Goal: Obtain resource: Download file/media

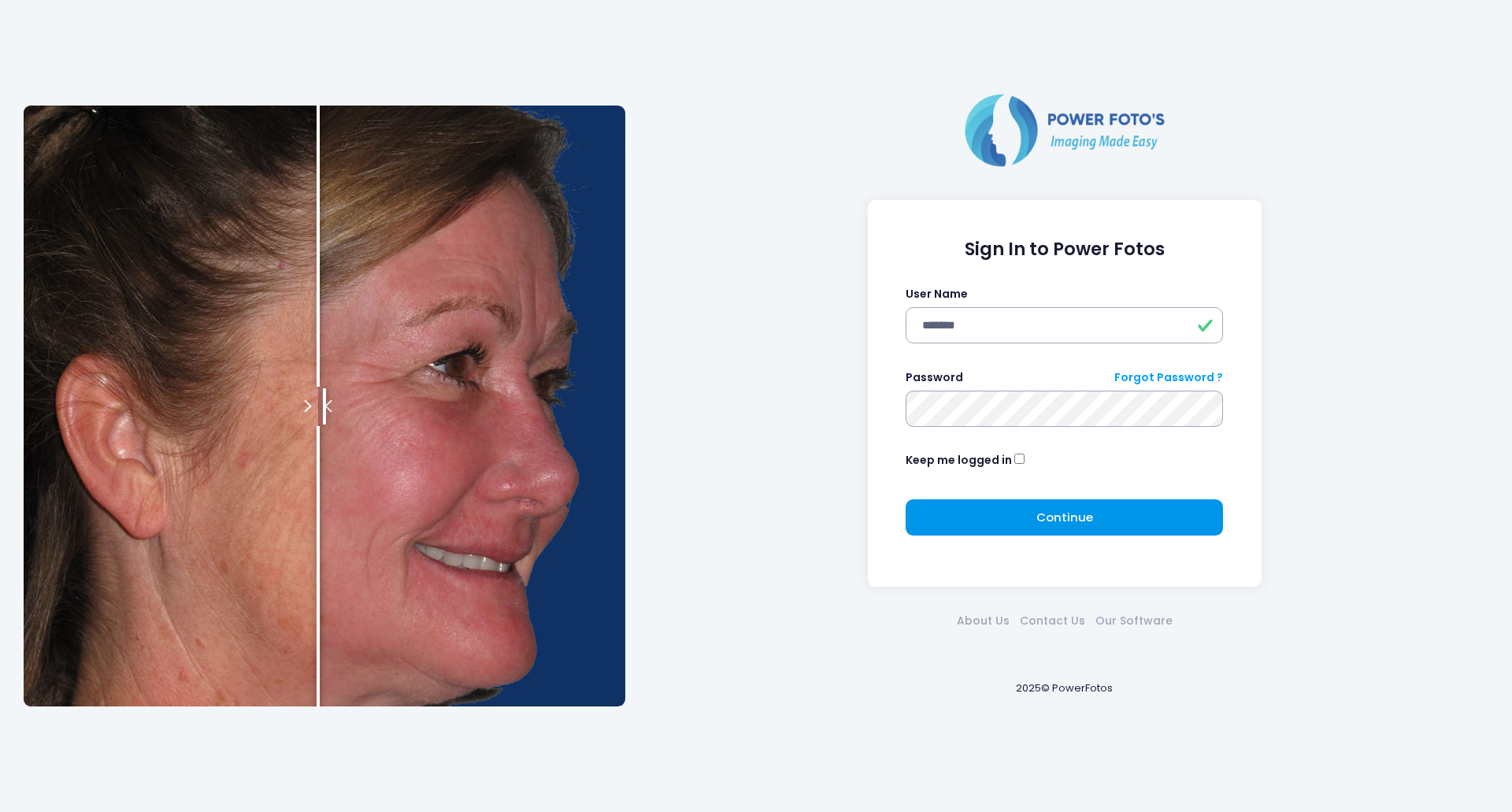
click at [1108, 505] on button "Continue Please wait..." at bounding box center [1064, 517] width 318 height 36
type input "*******"
click at [1012, 515] on button "Continue Please wait..." at bounding box center [1064, 517] width 318 height 36
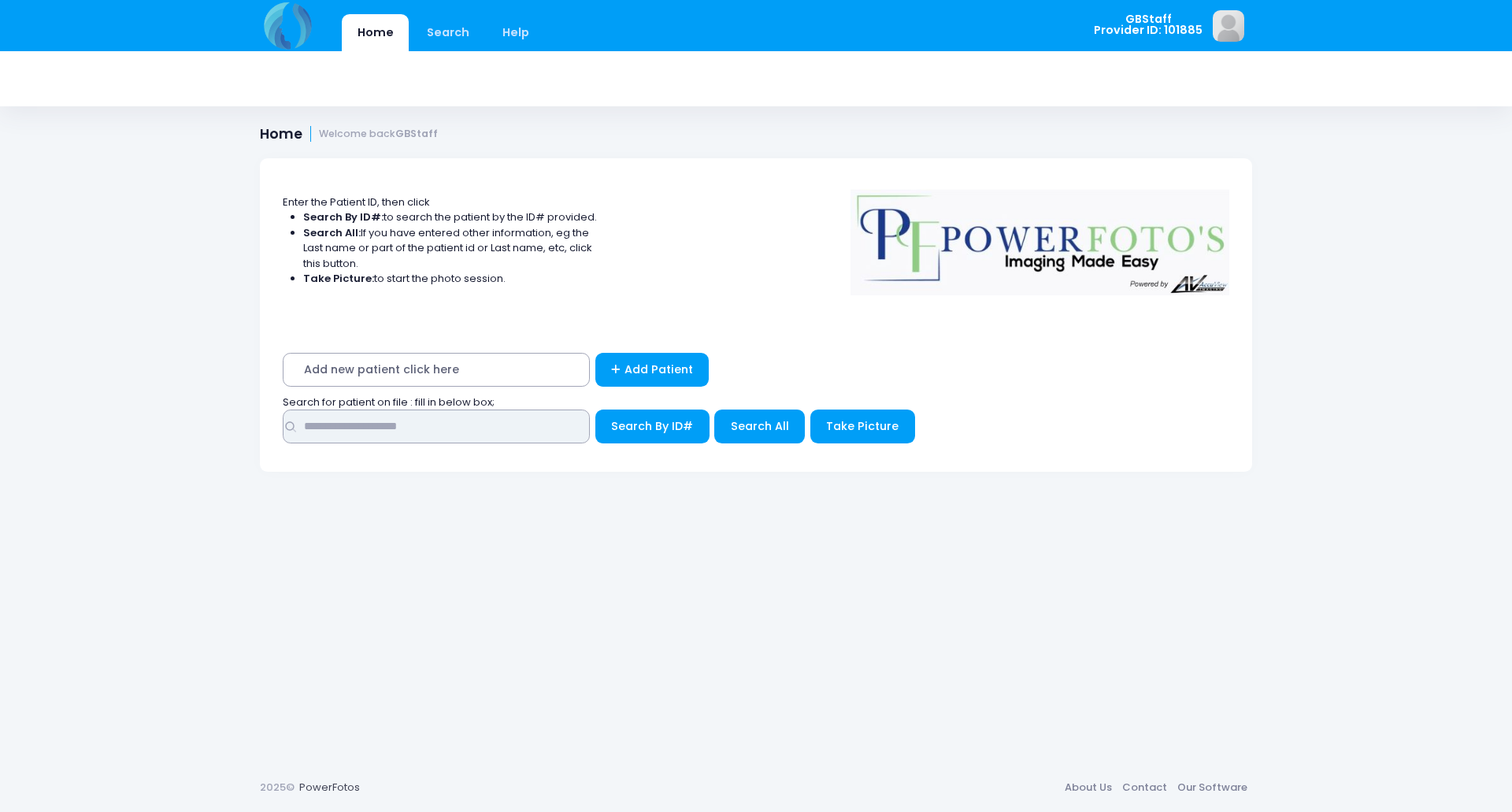
click at [333, 416] on input "text" at bounding box center [436, 427] width 307 height 34
type input "*****"
click at [595, 410] on button "Search By ID#" at bounding box center [652, 427] width 114 height 34
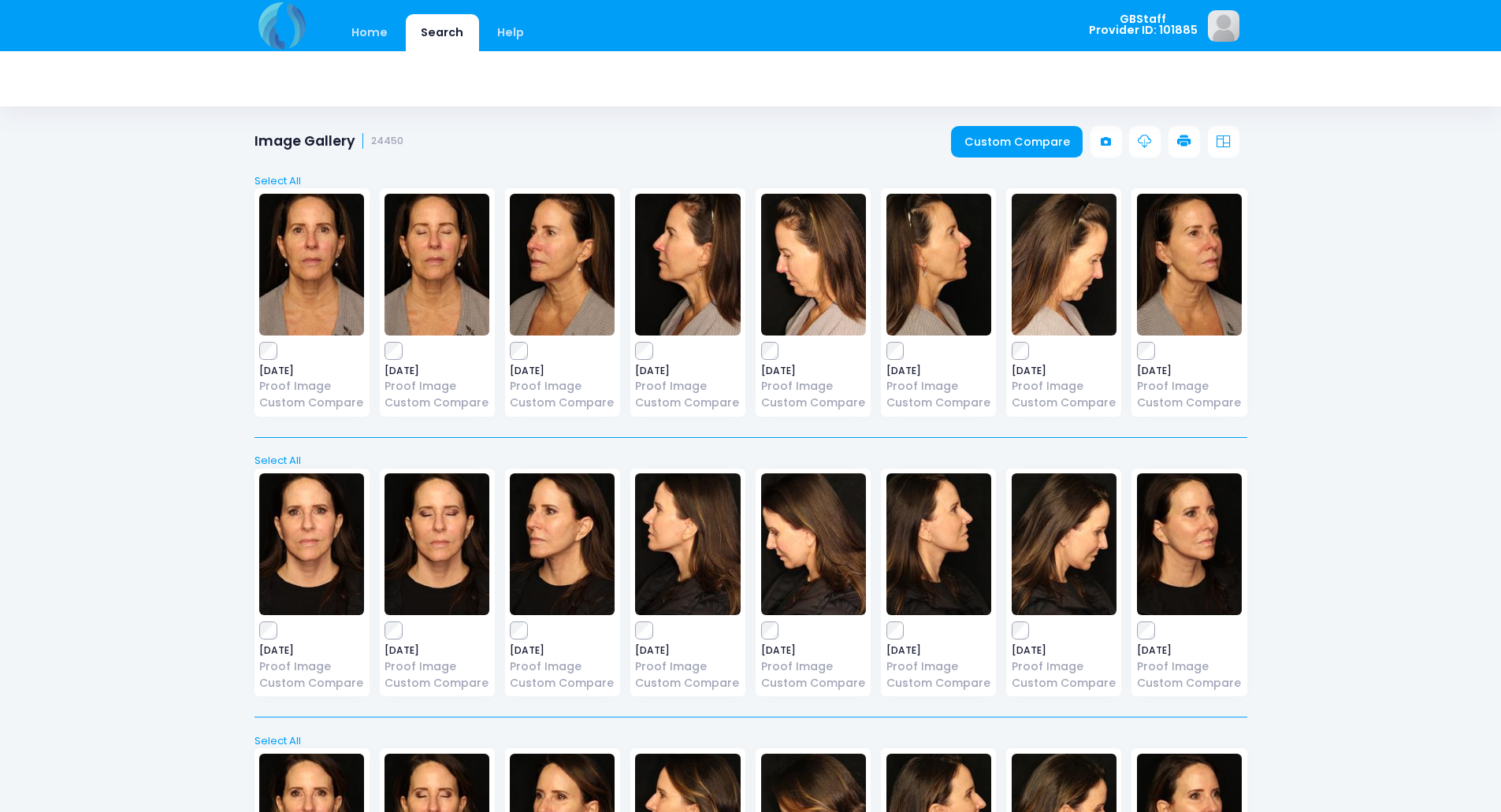
click at [1187, 138] on icon at bounding box center [1185, 142] width 14 height 14
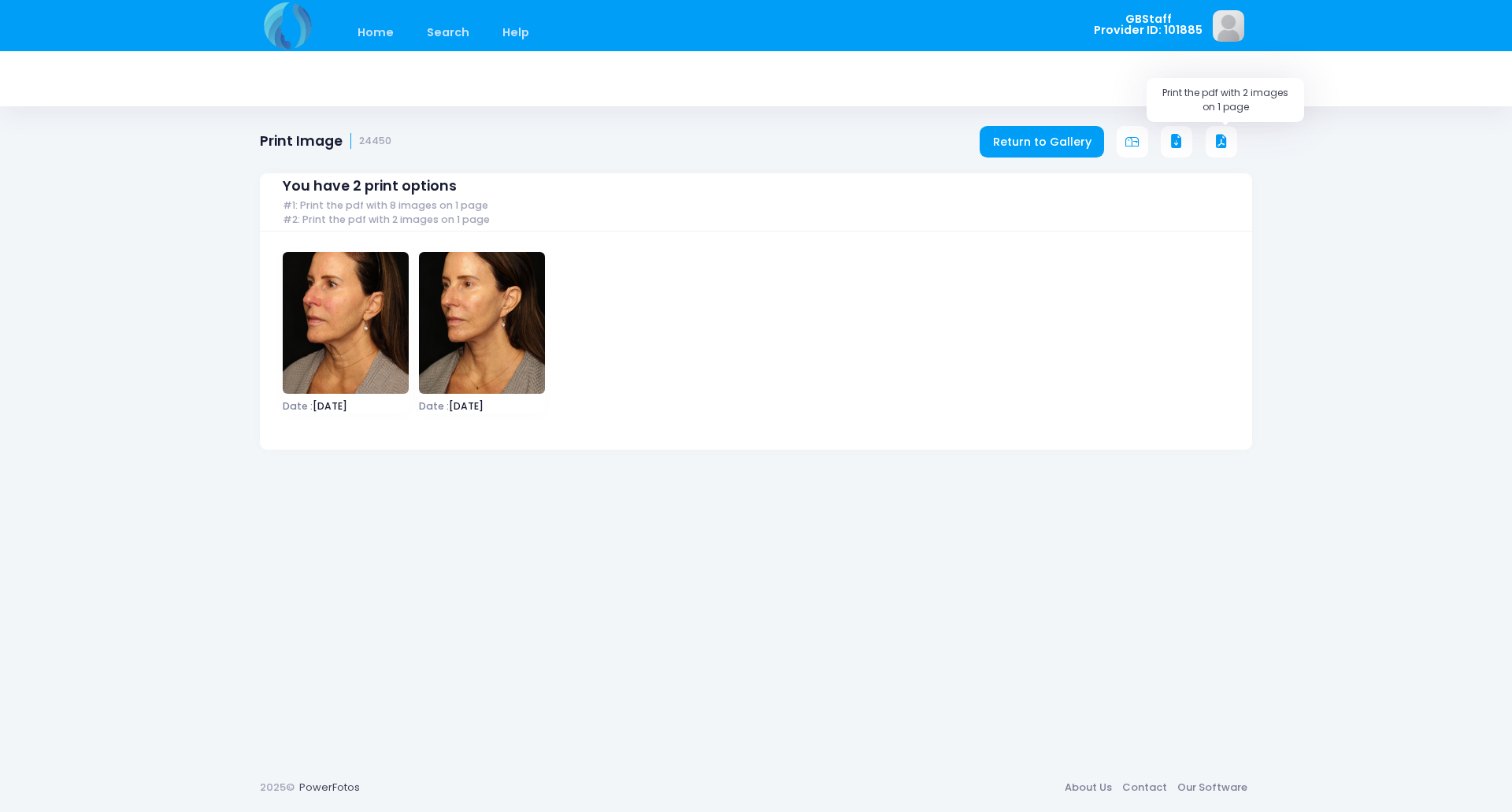
click at [1224, 137] on icon at bounding box center [1222, 142] width 14 height 14
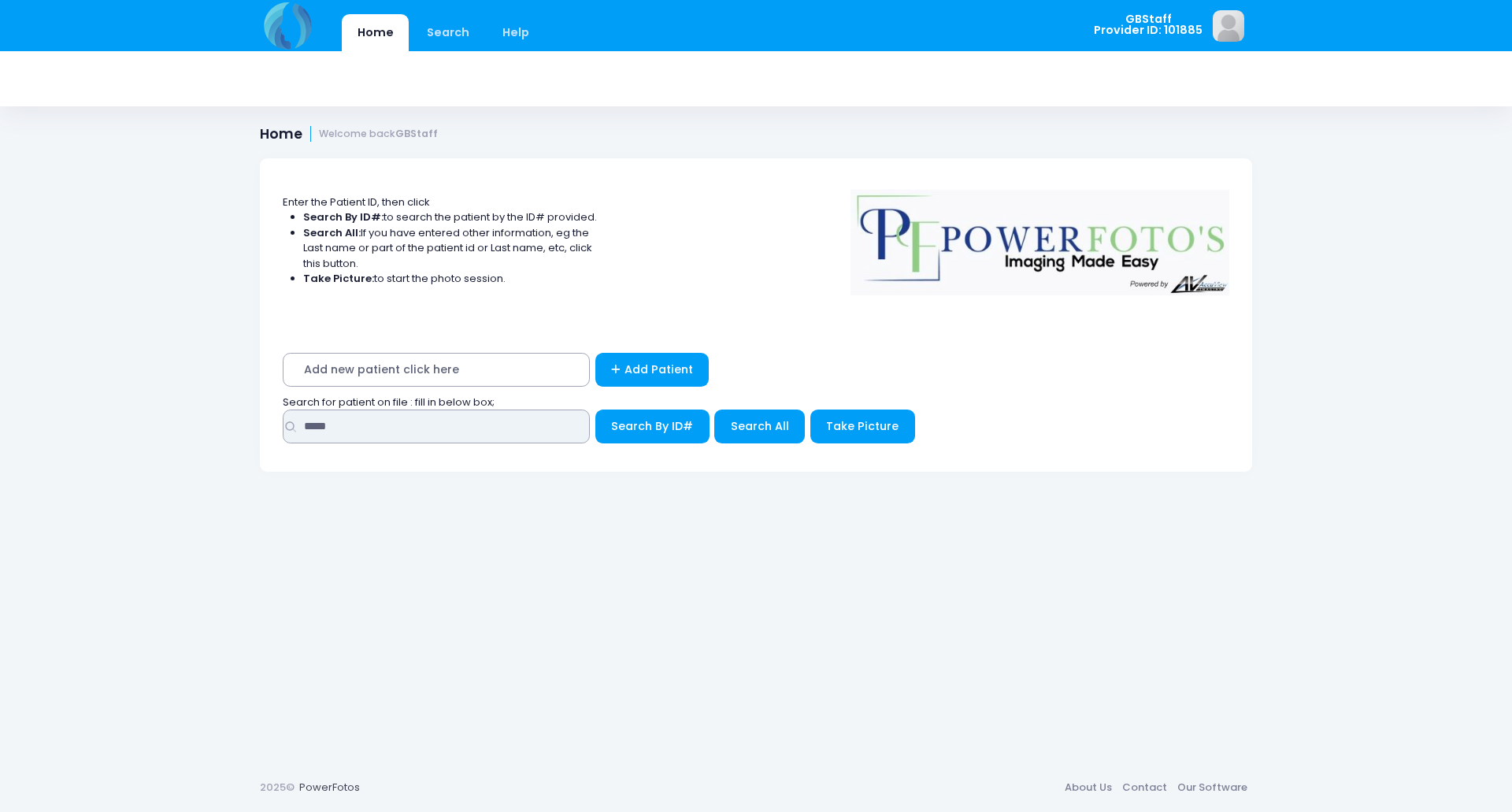
drag, startPoint x: 429, startPoint y: 431, endPoint x: 0, endPoint y: 397, distance: 430.3
click at [0, 397] on div "Home Search Help GBStaff Logout" at bounding box center [756, 406] width 1512 height 812
type input "*****"
click at [595, 410] on button "Search By ID#" at bounding box center [652, 427] width 114 height 34
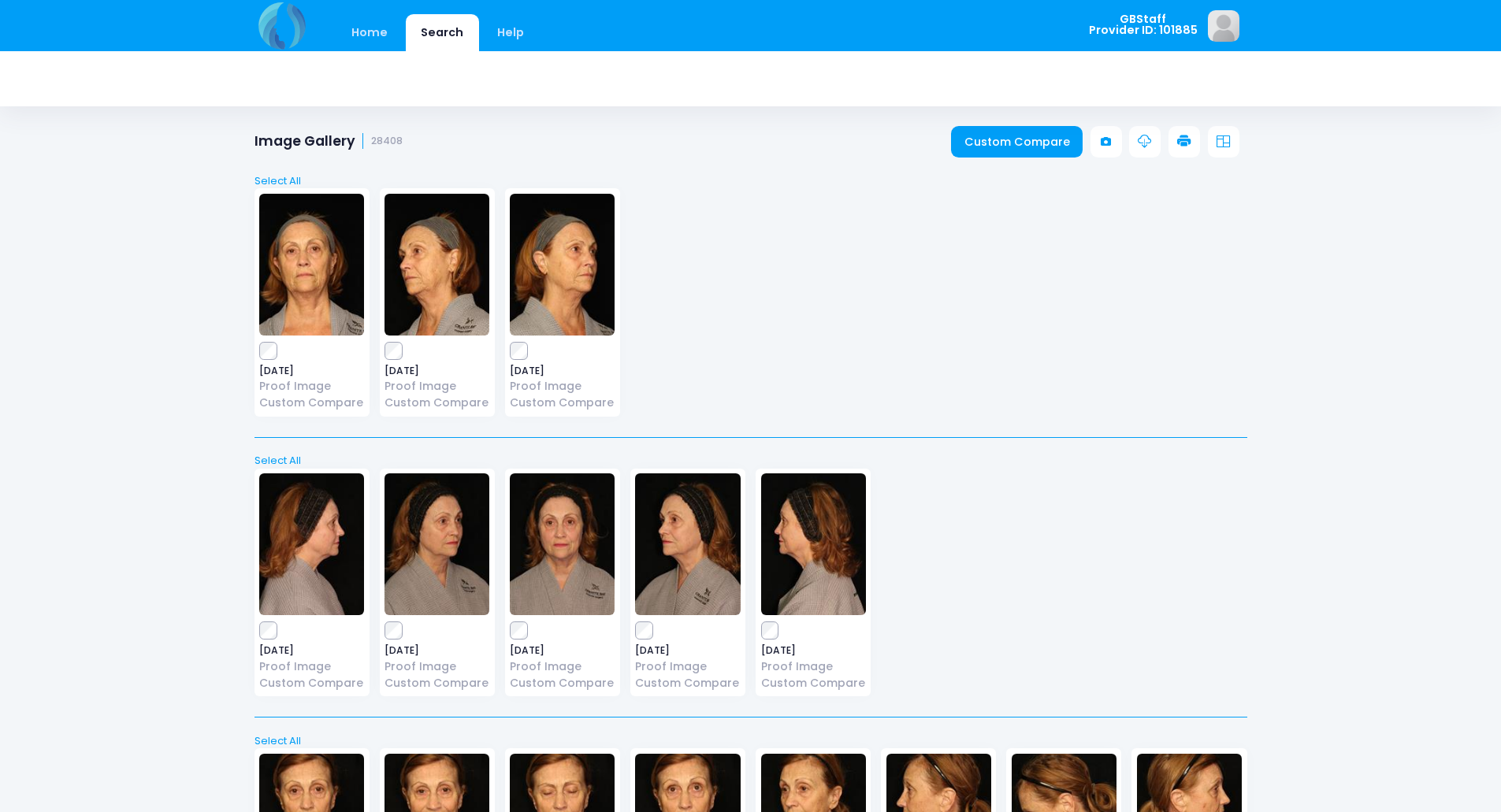
click at [1180, 144] on icon at bounding box center [1185, 142] width 14 height 14
click at [1183, 135] on icon at bounding box center [1185, 142] width 14 height 14
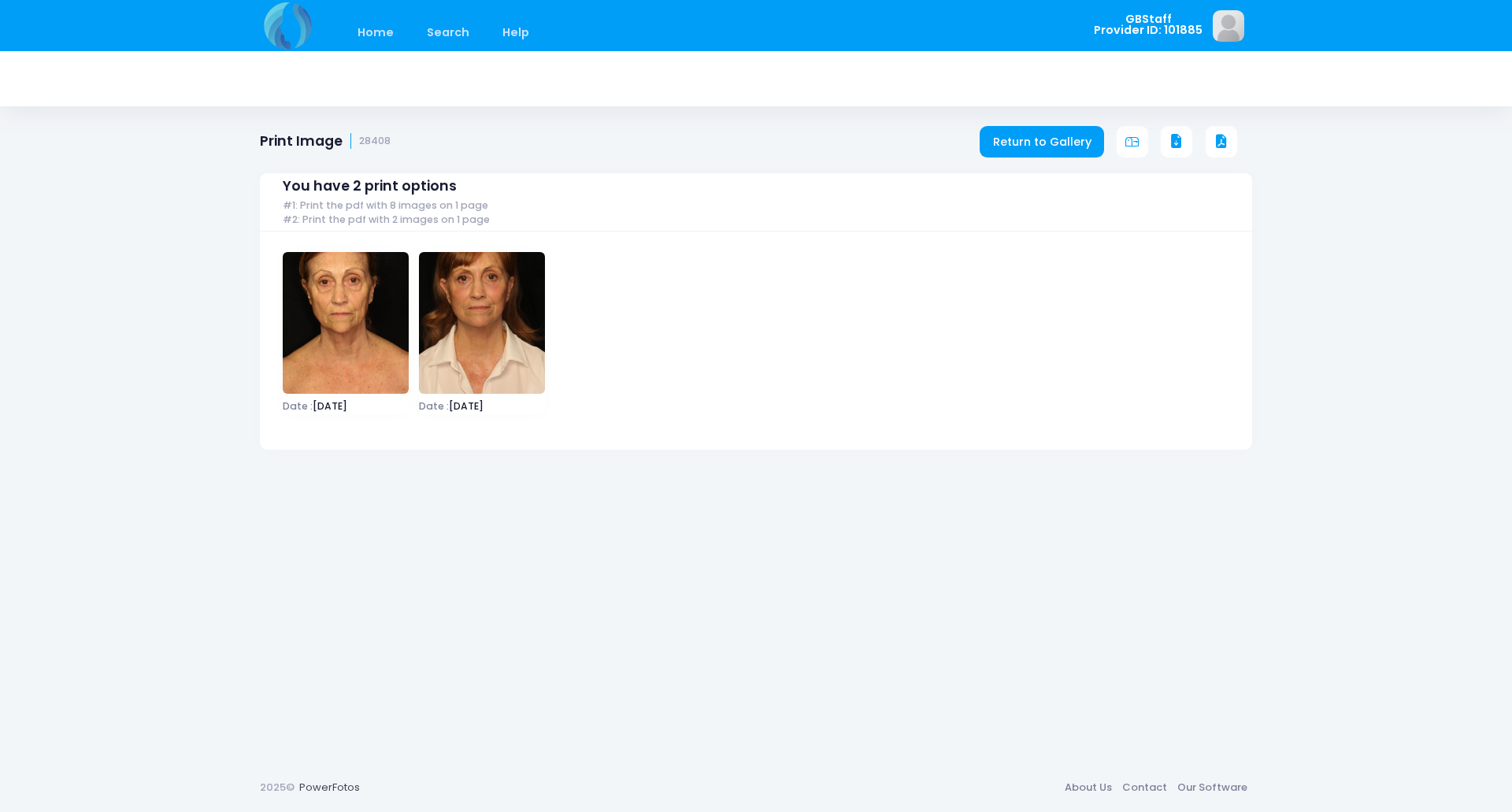
click at [1223, 150] on div "You have 2 print options #1: Print the pdf with 8 images on 1 page #2: Print th…" at bounding box center [756, 300] width 992 height 300
click at [1223, 144] on icon at bounding box center [1222, 142] width 14 height 14
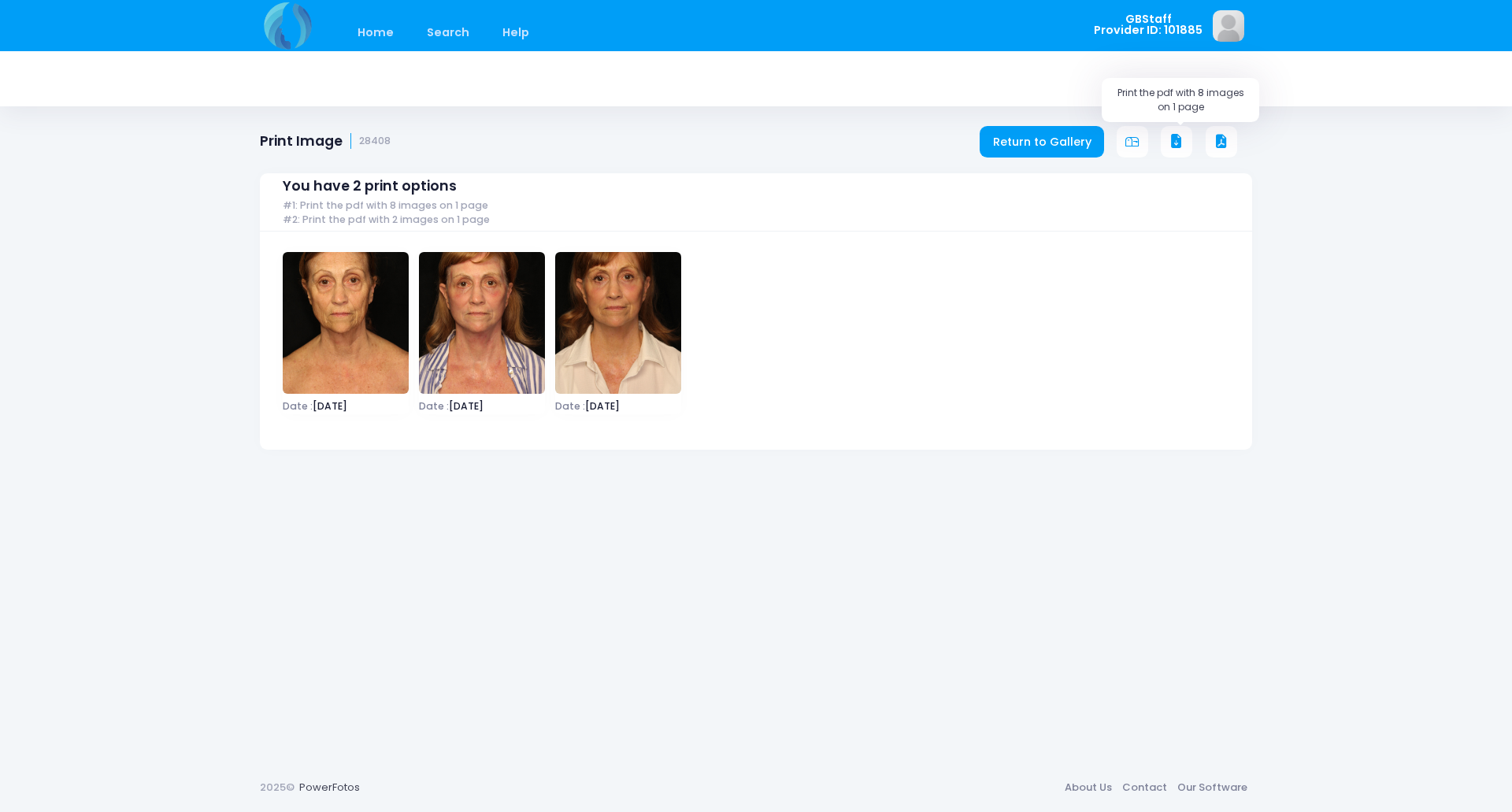
click at [1175, 144] on icon at bounding box center [1177, 142] width 14 height 14
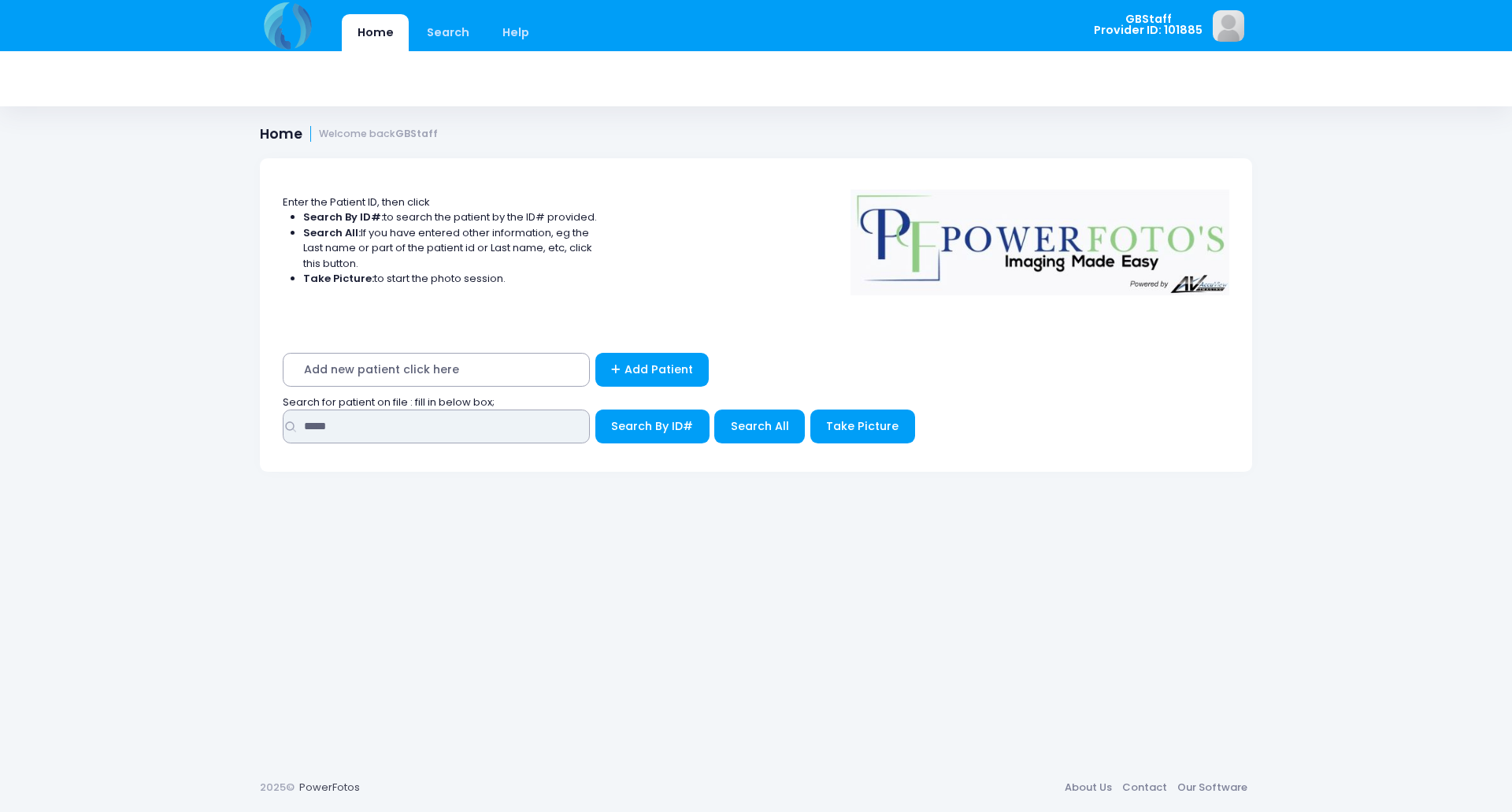
drag, startPoint x: 349, startPoint y: 428, endPoint x: 156, endPoint y: 395, distance: 195.8
click at [156, 395] on div "Home Search Help GBStaff Logout" at bounding box center [756, 406] width 1512 height 812
type input "*****"
click at [595, 410] on button "Search By ID#" at bounding box center [652, 427] width 114 height 34
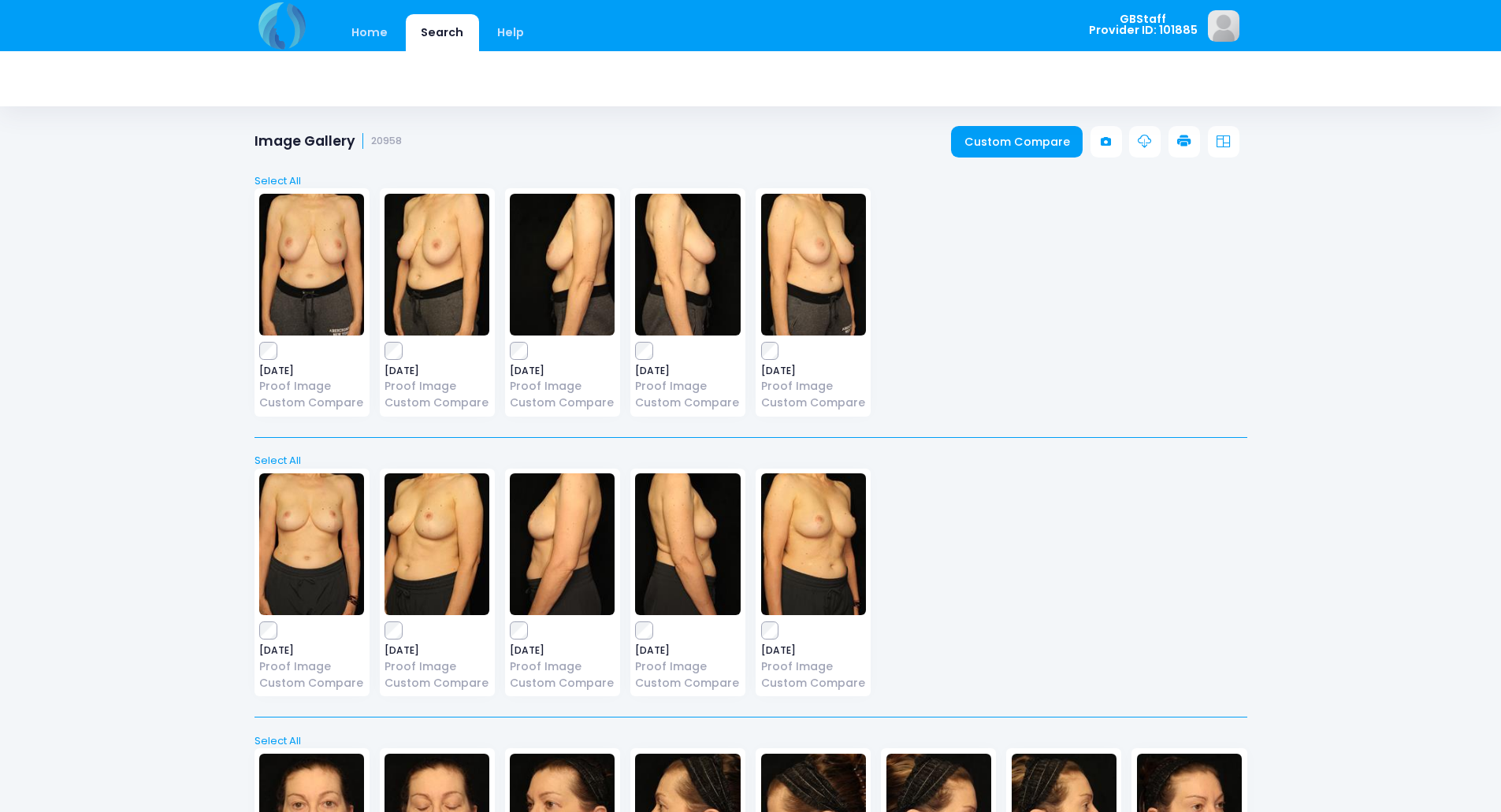
click at [1178, 137] on icon at bounding box center [1185, 142] width 14 height 14
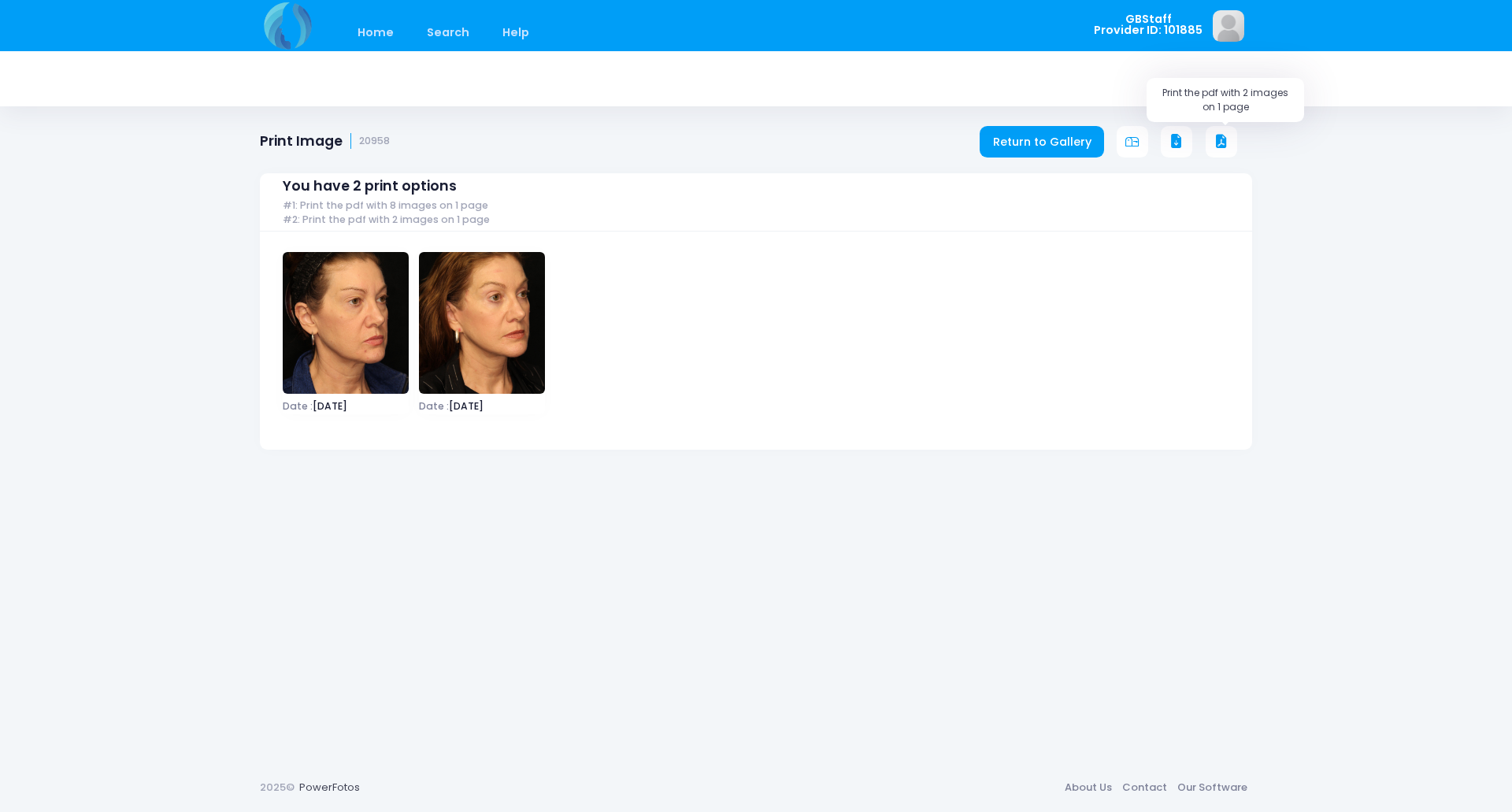
click at [1230, 139] on button at bounding box center [1221, 141] width 31 height 31
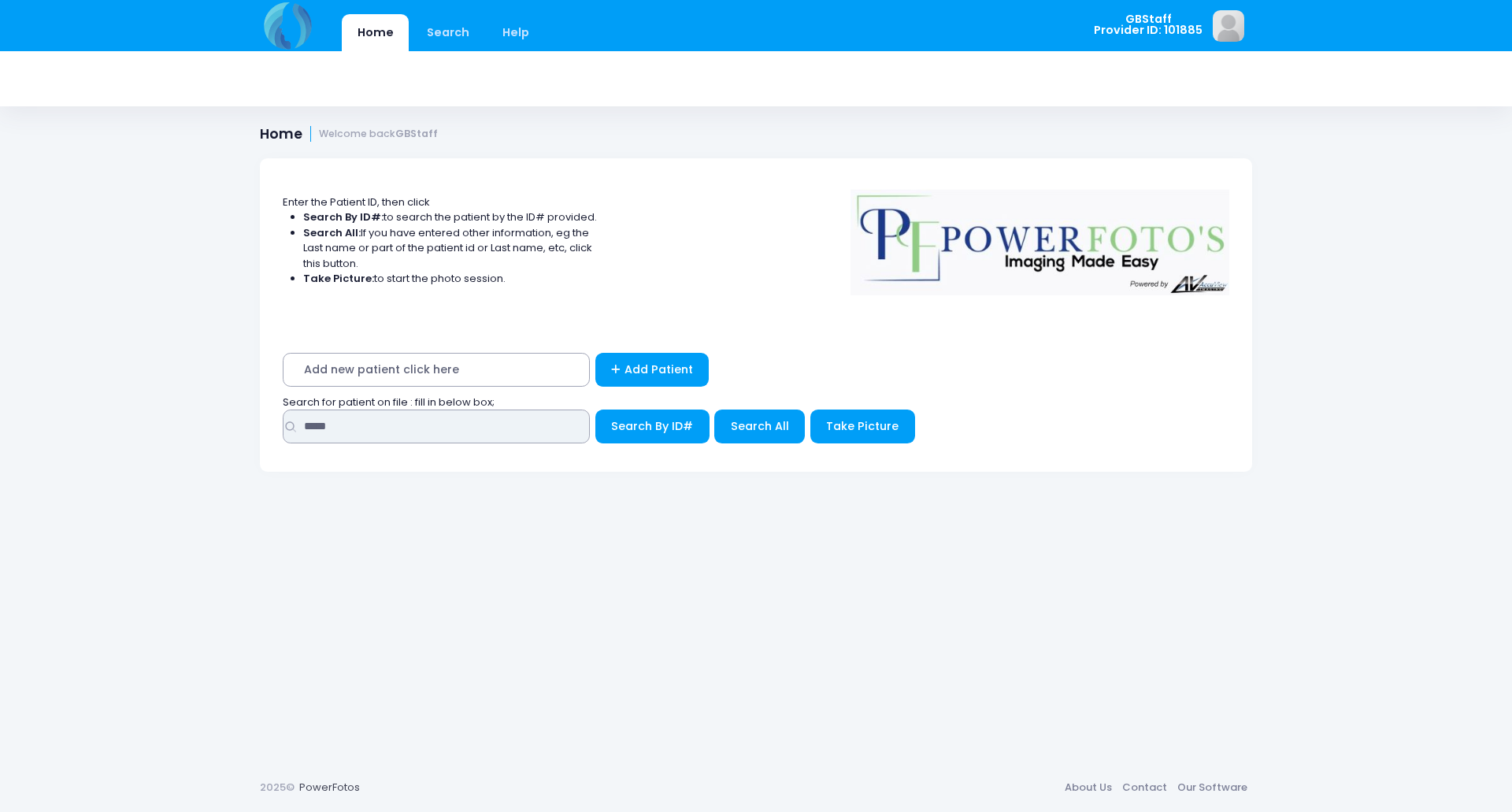
drag, startPoint x: 379, startPoint y: 428, endPoint x: 185, endPoint y: 385, distance: 198.7
click at [169, 391] on div "Home Search Help GBStaff Logout" at bounding box center [756, 406] width 1512 height 812
type input "*****"
click at [595, 410] on button "Search By ID#" at bounding box center [652, 427] width 114 height 34
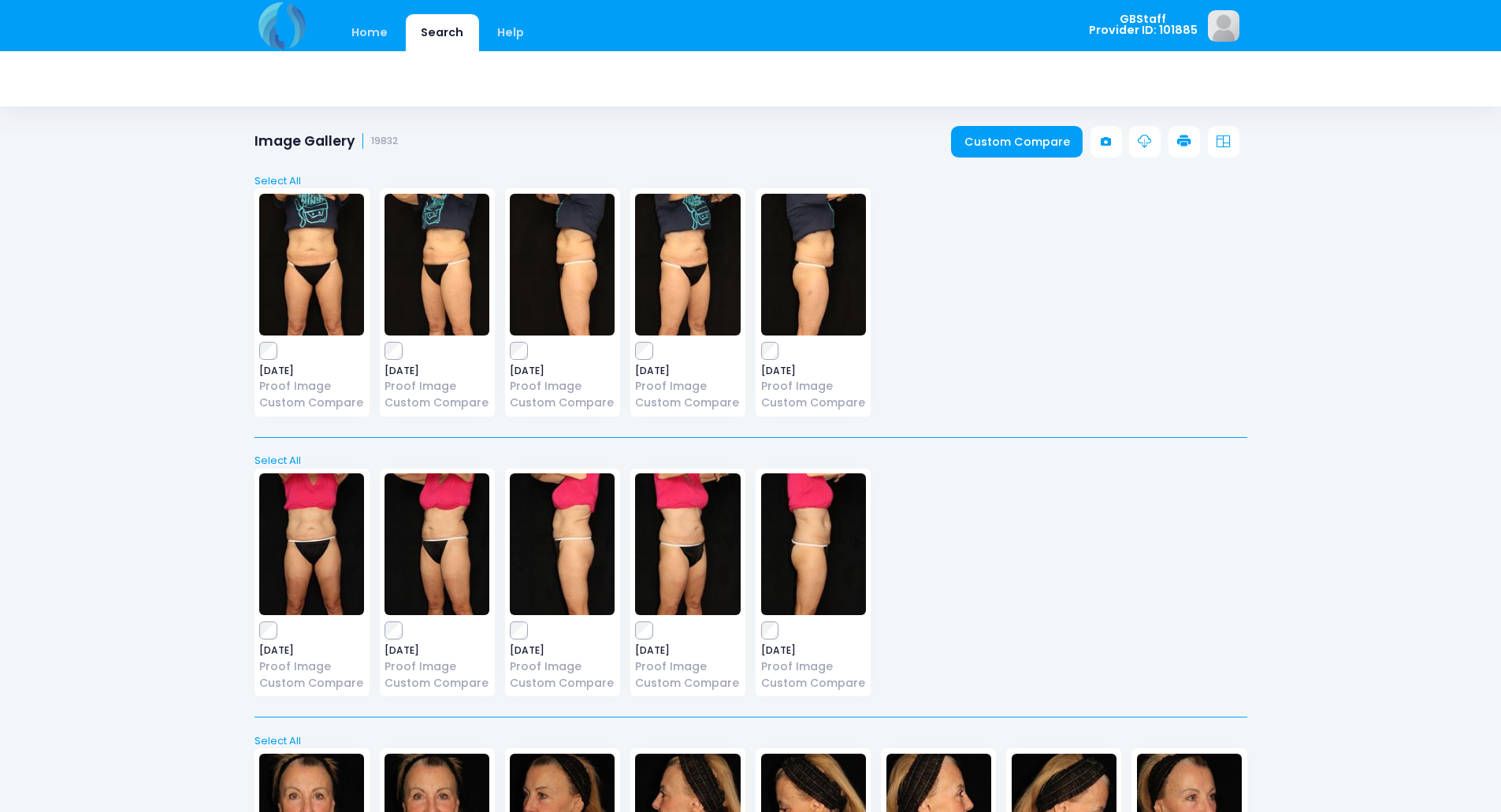
click at [1188, 148] on icon at bounding box center [1185, 142] width 14 height 14
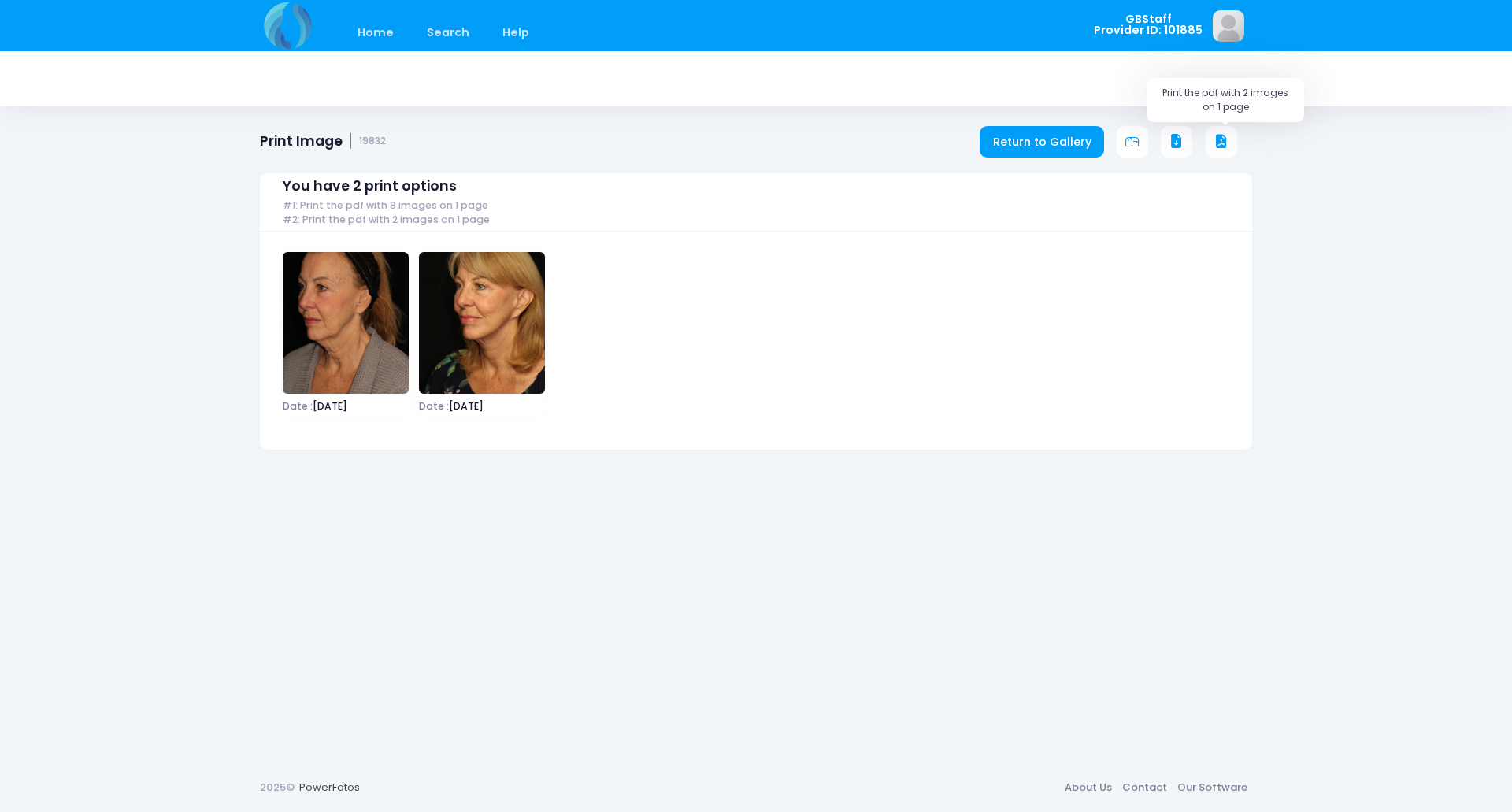
click at [1222, 142] on icon at bounding box center [1222, 142] width 14 height 14
